Goal: Task Accomplishment & Management: Manage account settings

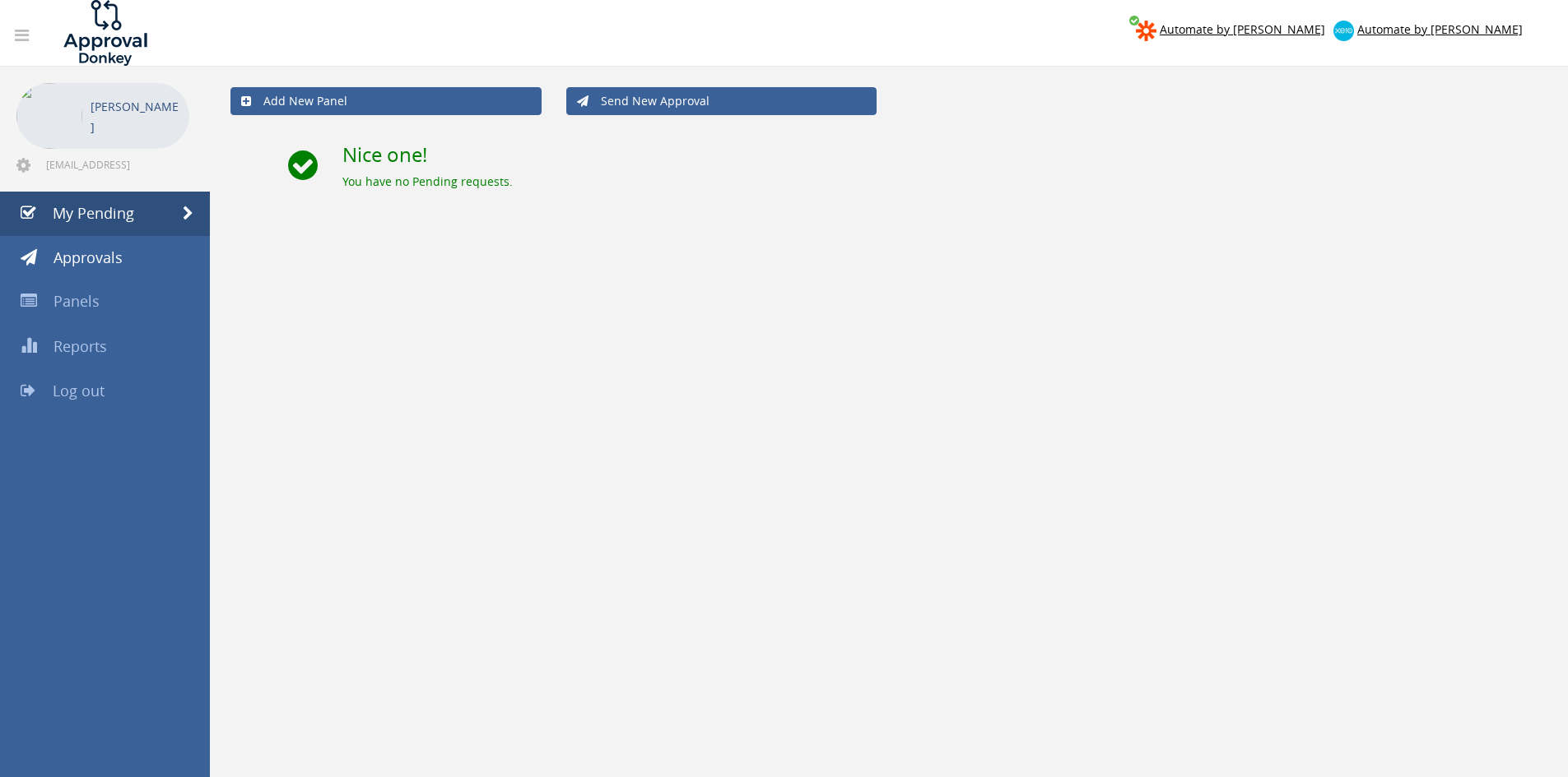
click at [60, 391] on span "Log out" at bounding box center [78, 391] width 51 height 20
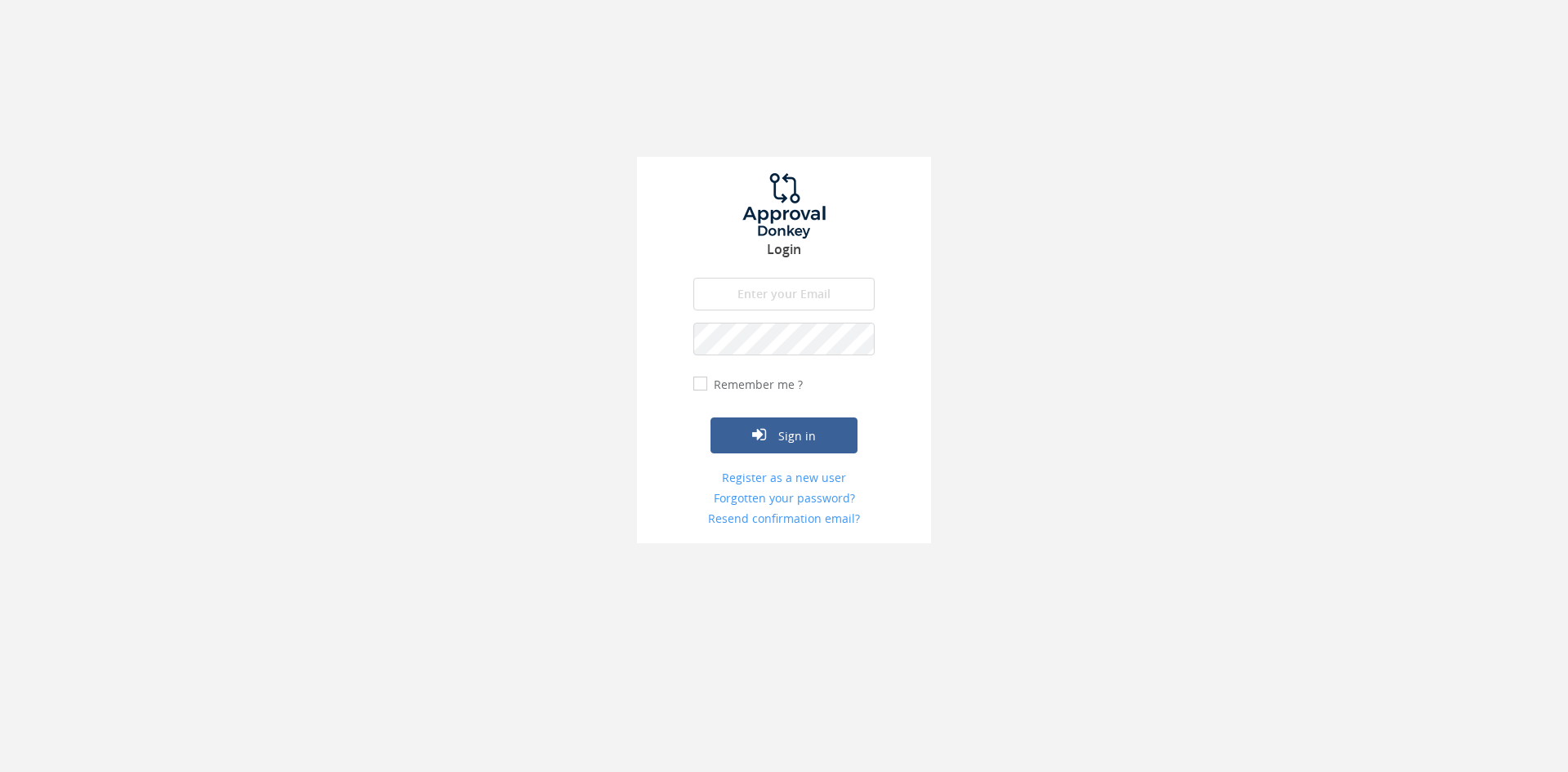
click at [722, 301] on input "email" at bounding box center [784, 294] width 181 height 33
type input "[EMAIL_ADDRESS][DOMAIN_NAME]"
click at [711, 418] on button "Sign in" at bounding box center [784, 436] width 147 height 36
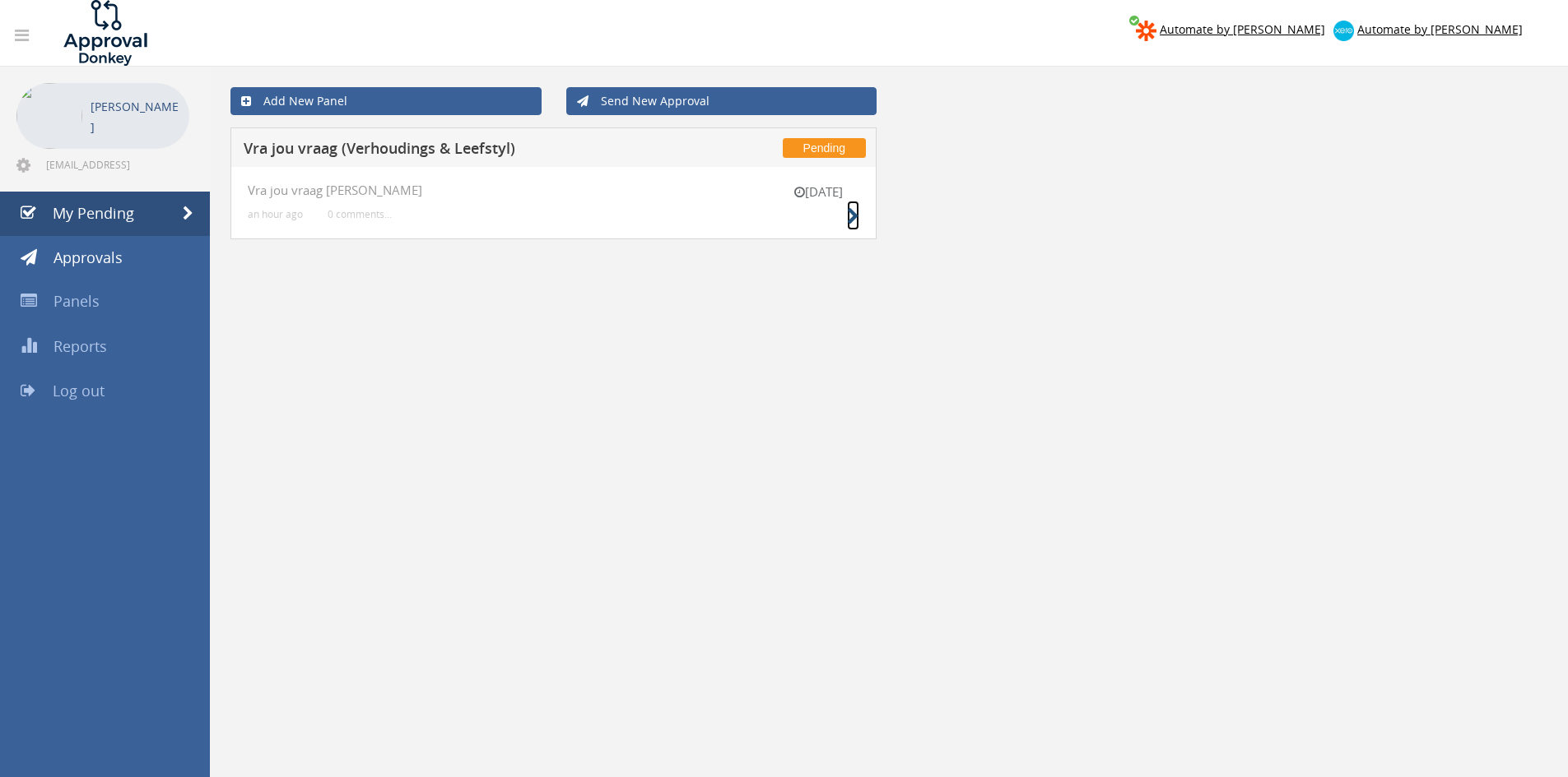
click at [853, 208] on icon at bounding box center [853, 216] width 12 height 17
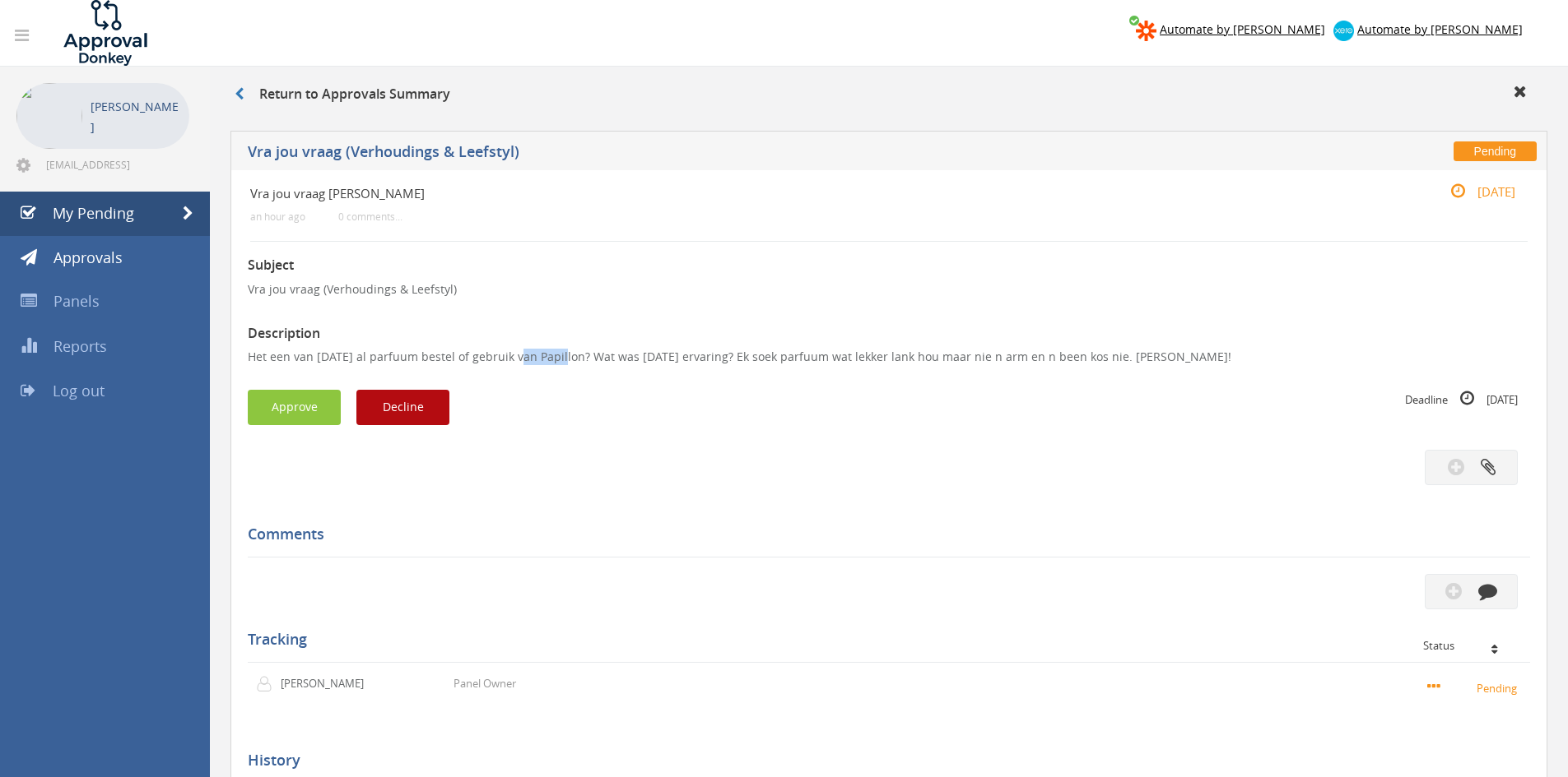
drag, startPoint x: 552, startPoint y: 355, endPoint x: 510, endPoint y: 355, distance: 42.0
click at [510, 355] on p "Het een van [DATE] al parfuum bestel of gebruik van Papillon? Wat was [DATE] er…" at bounding box center [889, 357] width 1282 height 17
click at [431, 402] on button "Decline" at bounding box center [402, 407] width 93 height 36
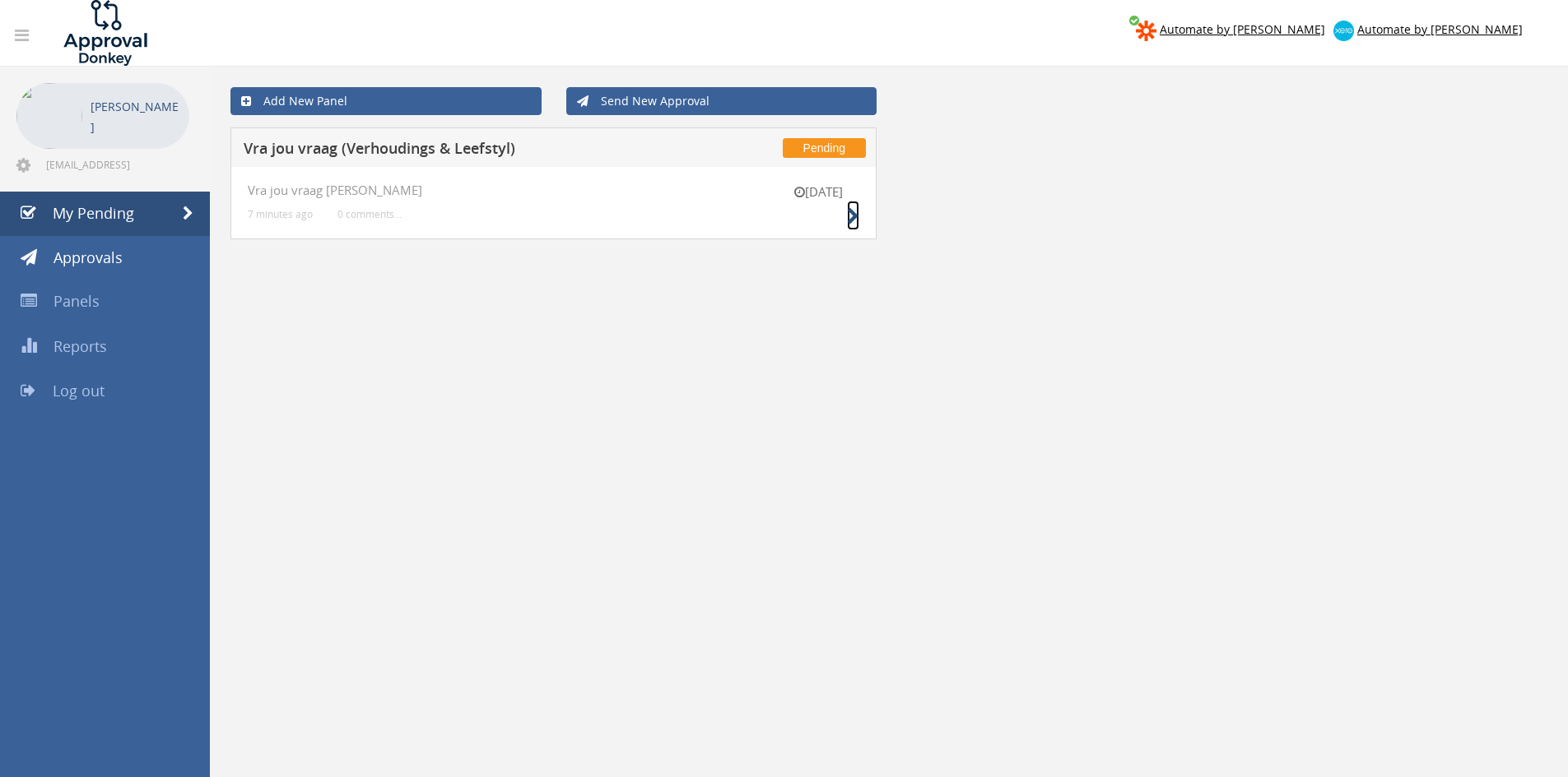
click at [849, 224] on icon at bounding box center [853, 216] width 12 height 17
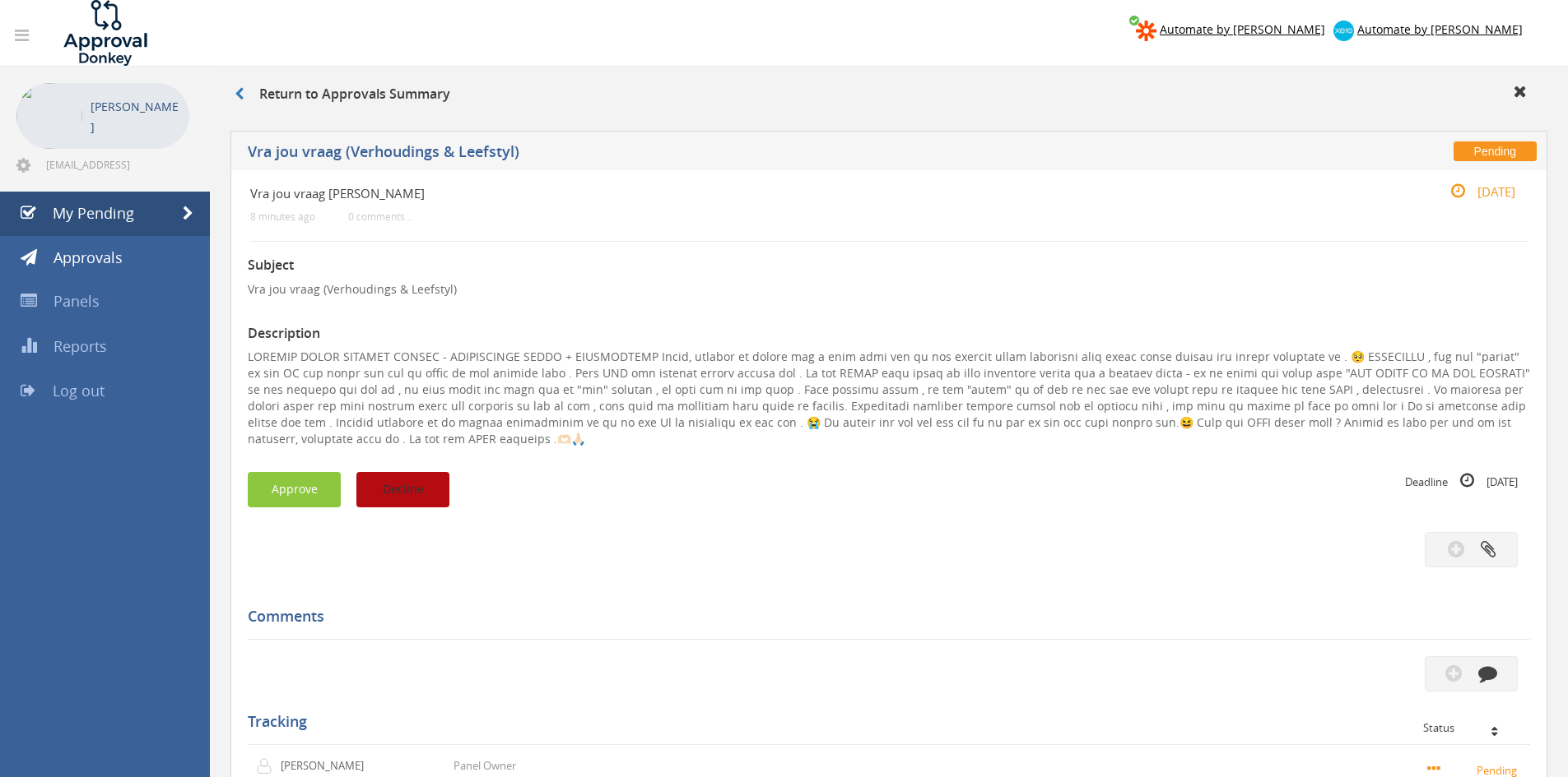
click at [413, 494] on button "Decline" at bounding box center [402, 489] width 93 height 36
